Goal: Navigation & Orientation: Go to known website

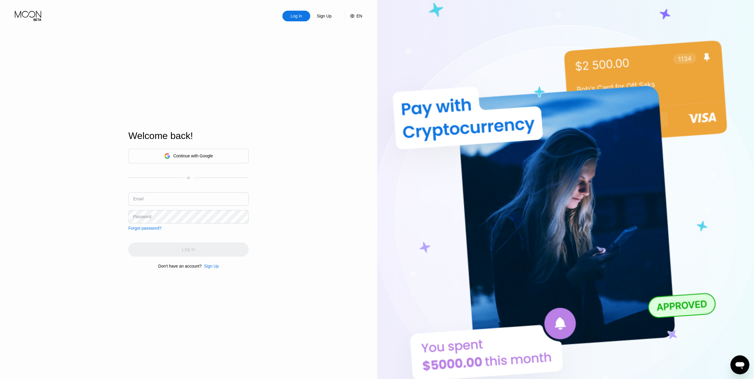
click at [293, 15] on div "Log In" at bounding box center [296, 16] width 13 height 6
click at [190, 154] on div "Continue with Google" at bounding box center [193, 156] width 40 height 5
